Goal: Task Accomplishment & Management: Manage account settings

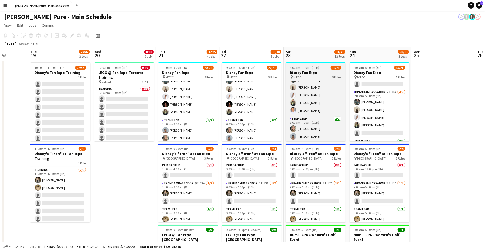
scroll to position [154, 0]
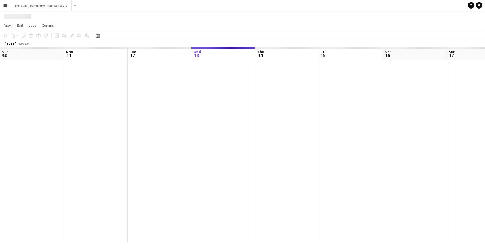
scroll to position [0, 128]
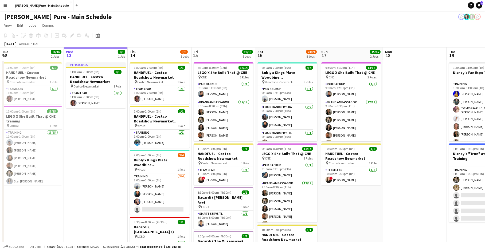
click at [8, 7] on button "Menu" at bounding box center [5, 5] width 11 height 11
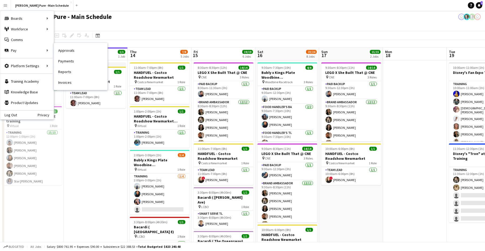
click at [68, 81] on link "Invoices" at bounding box center [80, 82] width 53 height 11
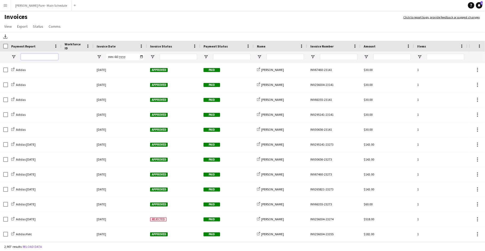
click at [27, 57] on input "Payment Report Filter Input" at bounding box center [39, 57] width 37 height 6
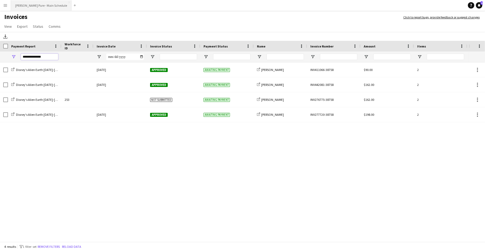
type input "**********"
